Goal: Transaction & Acquisition: Purchase product/service

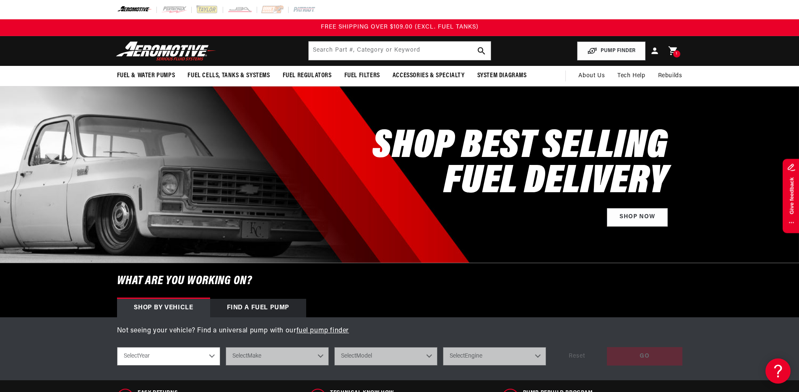
click at [672, 51] on icon at bounding box center [673, 50] width 11 height 11
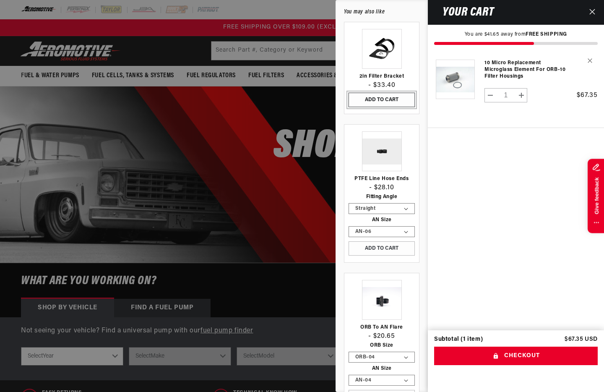
click at [391, 97] on button "ADD TO CART" at bounding box center [382, 100] width 66 height 14
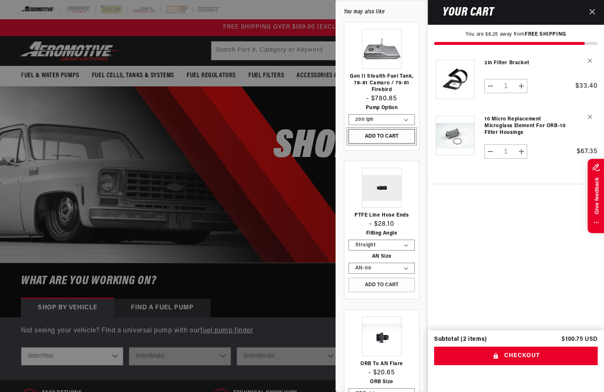
click at [375, 138] on button "Add to Cart" at bounding box center [382, 136] width 66 height 14
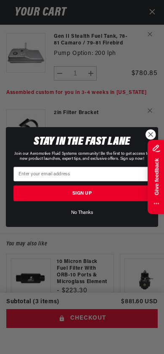
click at [148, 134] on circle "Close dialog" at bounding box center [151, 135] width 10 height 10
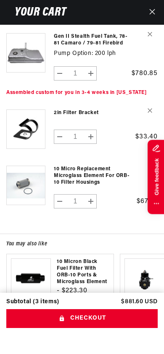
click at [148, 10] on button "Close" at bounding box center [152, 12] width 18 height 25
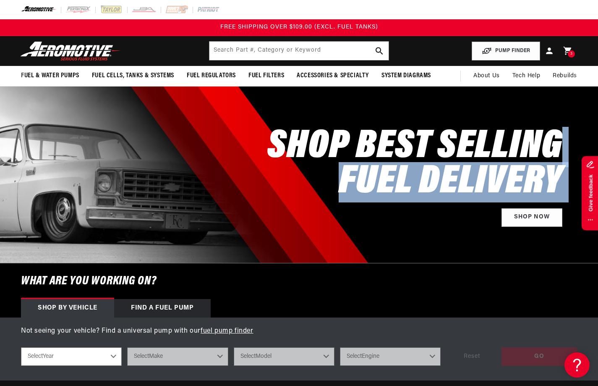
drag, startPoint x: 265, startPoint y: 141, endPoint x: 558, endPoint y: 193, distance: 297.5
click at [554, 199] on div "SHOP BEST SELLING FUEL DELIVERY Shop Now" at bounding box center [299, 174] width 556 height 176
click at [563, 186] on div "SHOP BEST SELLING FUEL DELIVERY Shop Now" at bounding box center [422, 175] width 310 height 138
drag, startPoint x: 558, startPoint y: 185, endPoint x: 247, endPoint y: 142, distance: 314.3
click at [247, 142] on div "SHOP BEST SELLING FUEL DELIVERY Shop Now" at bounding box center [299, 174] width 556 height 176
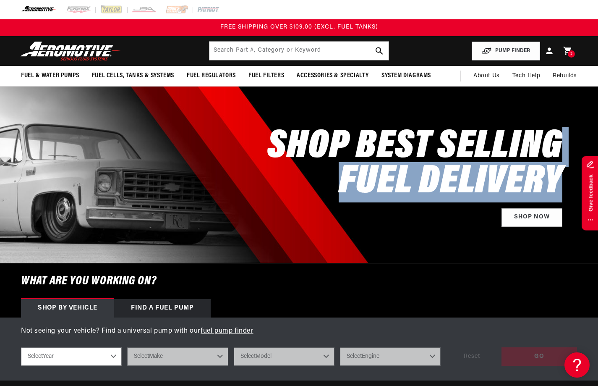
click at [286, 141] on h2 "SHOP BEST SELLING FUEL DELIVERY" at bounding box center [414, 164] width 295 height 70
drag, startPoint x: 276, startPoint y: 149, endPoint x: 558, endPoint y: 181, distance: 282.9
click at [558, 181] on h2 "SHOP BEST SELLING FUEL DELIVERY" at bounding box center [414, 164] width 295 height 70
click at [456, 159] on h2 "SHOP BEST SELLING FUEL DELIVERY" at bounding box center [414, 164] width 295 height 70
